Goal: Find specific page/section: Locate a particular part of the current website

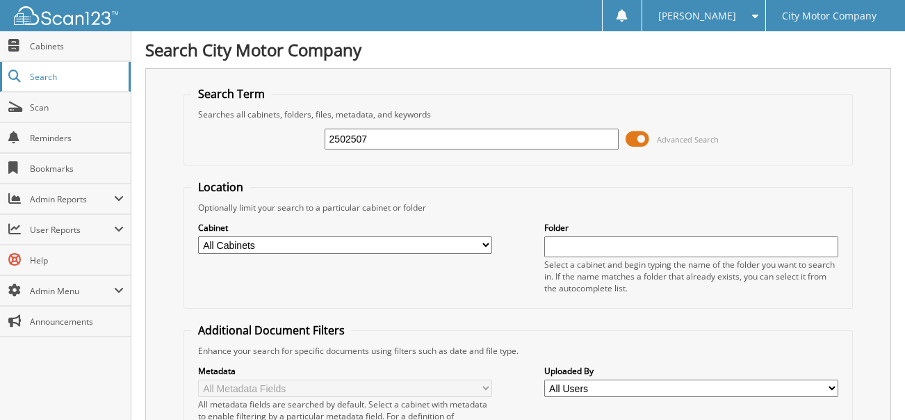
type input "2502507"
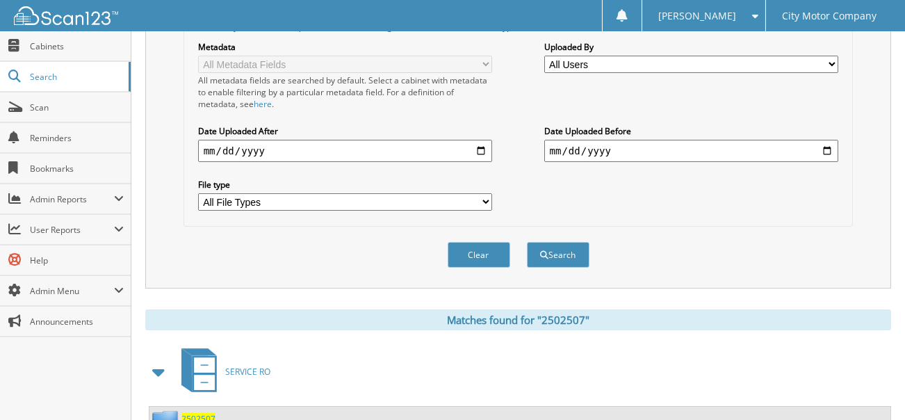
scroll to position [367, 0]
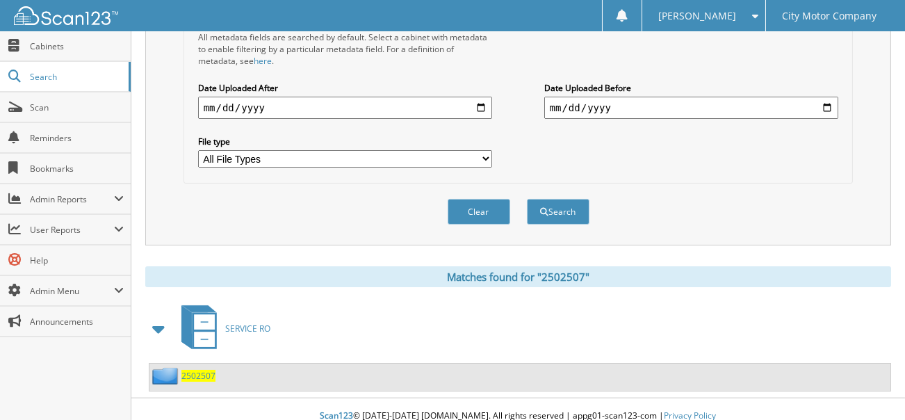
click at [193, 370] on span "2502507" at bounding box center [198, 376] width 34 height 12
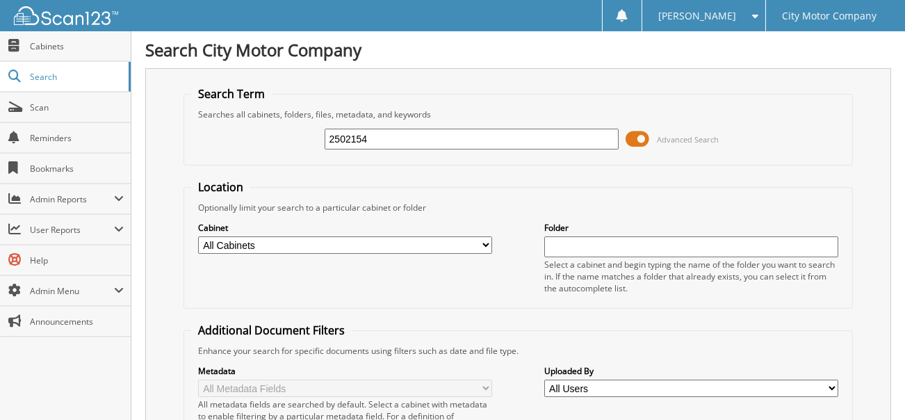
type input "2502154"
